Goal: Task Accomplishment & Management: Manage account settings

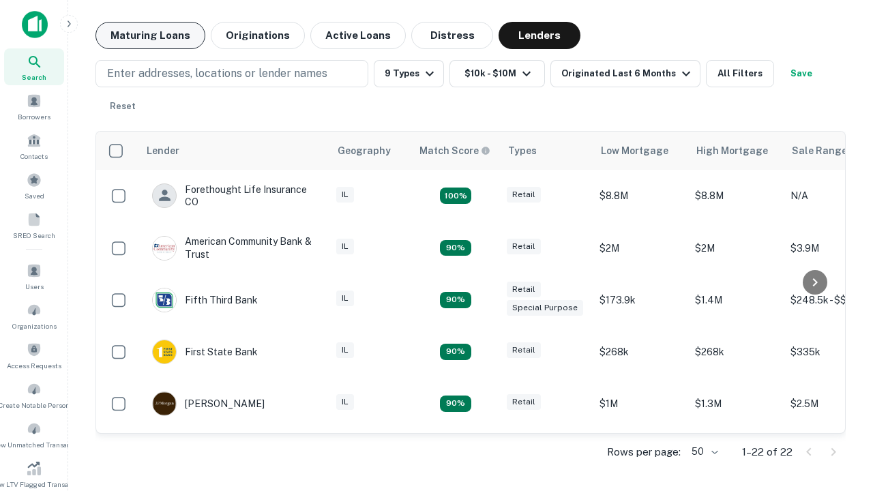
click at [150, 35] on button "Maturing Loans" at bounding box center [151, 35] width 110 height 27
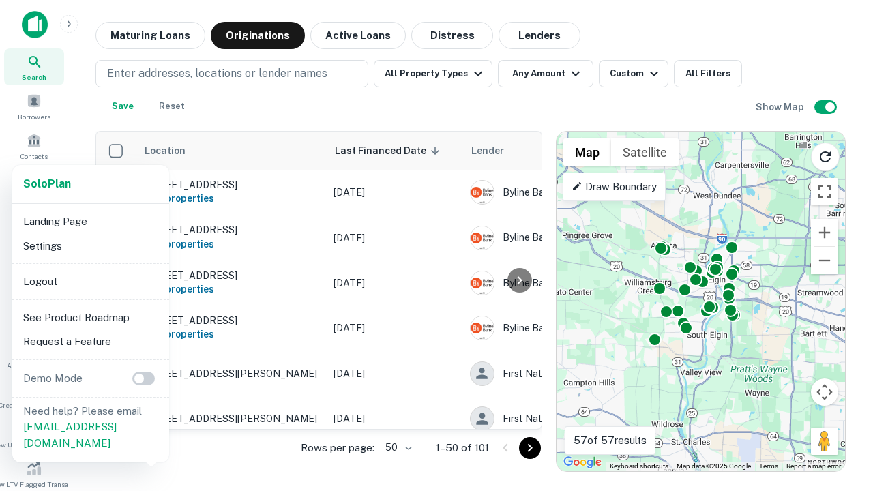
scroll to position [252, 0]
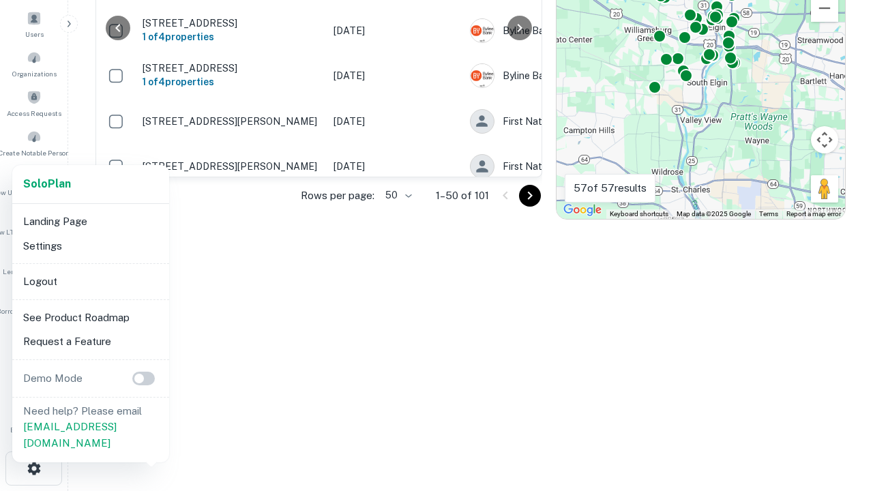
click at [90, 281] on li "Logout" at bounding box center [91, 281] width 146 height 25
